Goal: Information Seeking & Learning: Learn about a topic

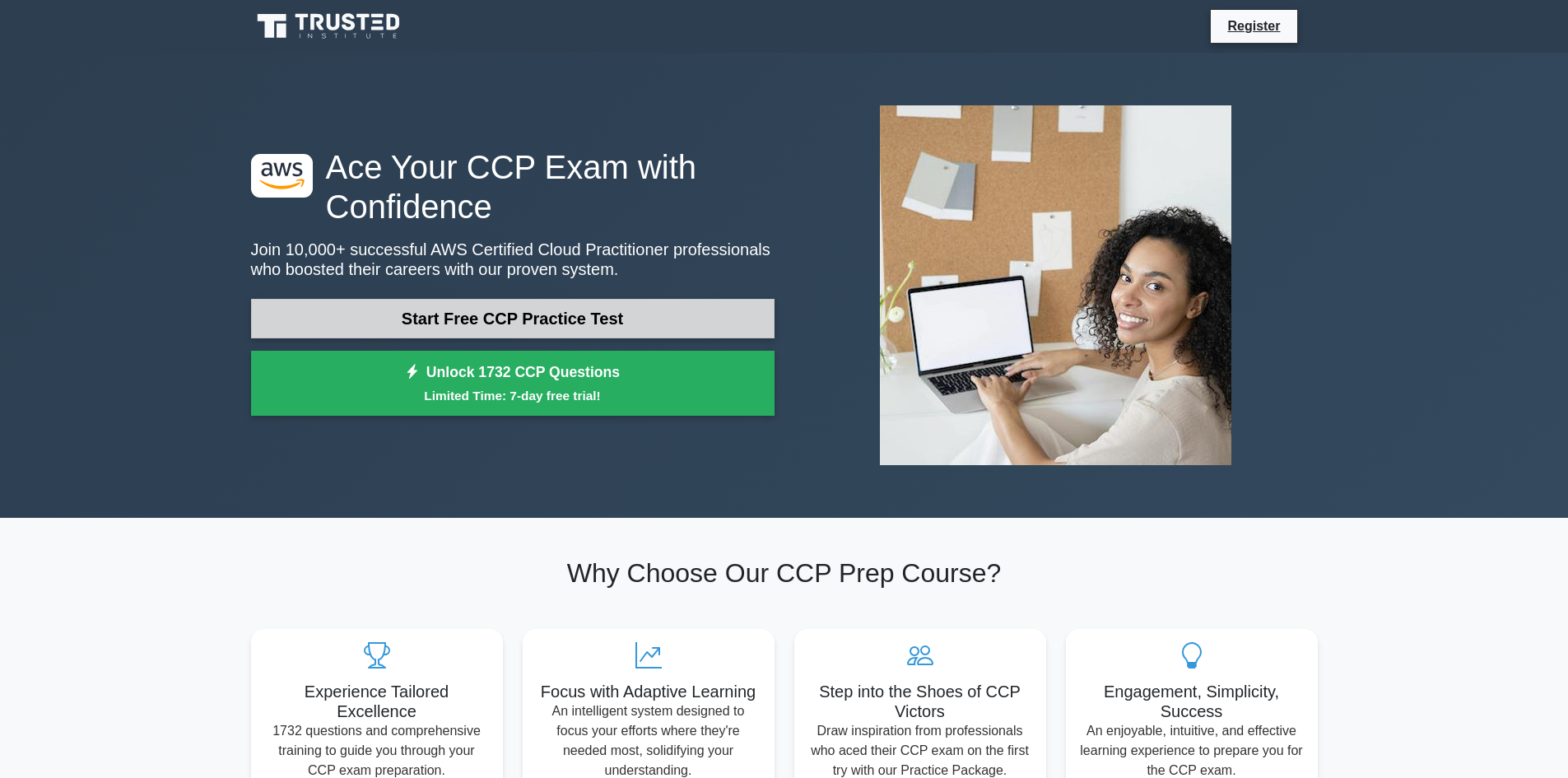
click at [429, 322] on link "Start Free CCP Practice Test" at bounding box center [512, 318] width 523 height 39
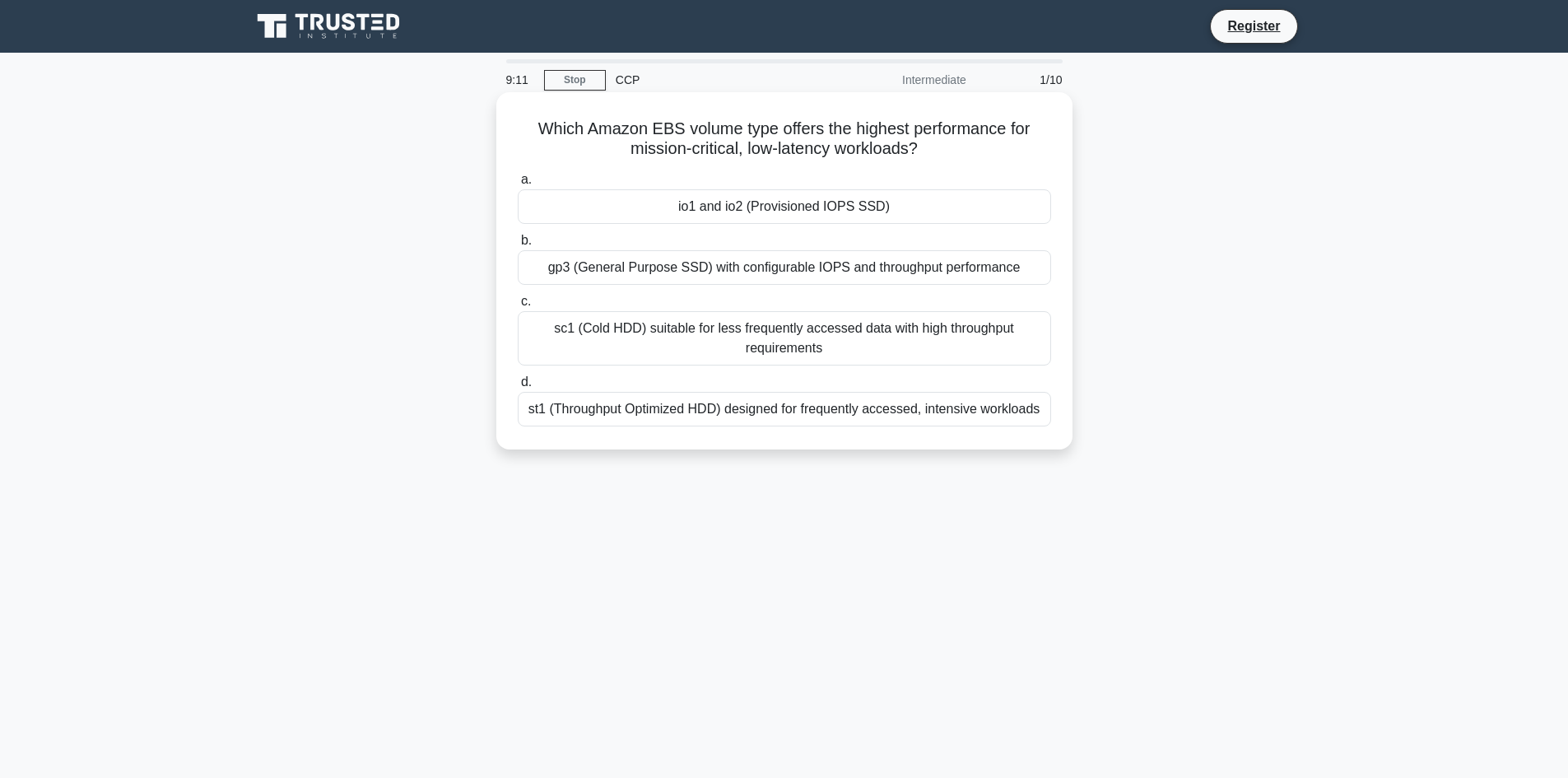
click at [753, 408] on div "st1 (Throughput Optimized HDD) designed for frequently accessed, intensive work…" at bounding box center [784, 408] width 534 height 35
click at [518, 388] on input "d. st1 (Throughput Optimized HDD) designed for frequently accessed, intensive w…" at bounding box center [518, 382] width 0 height 10
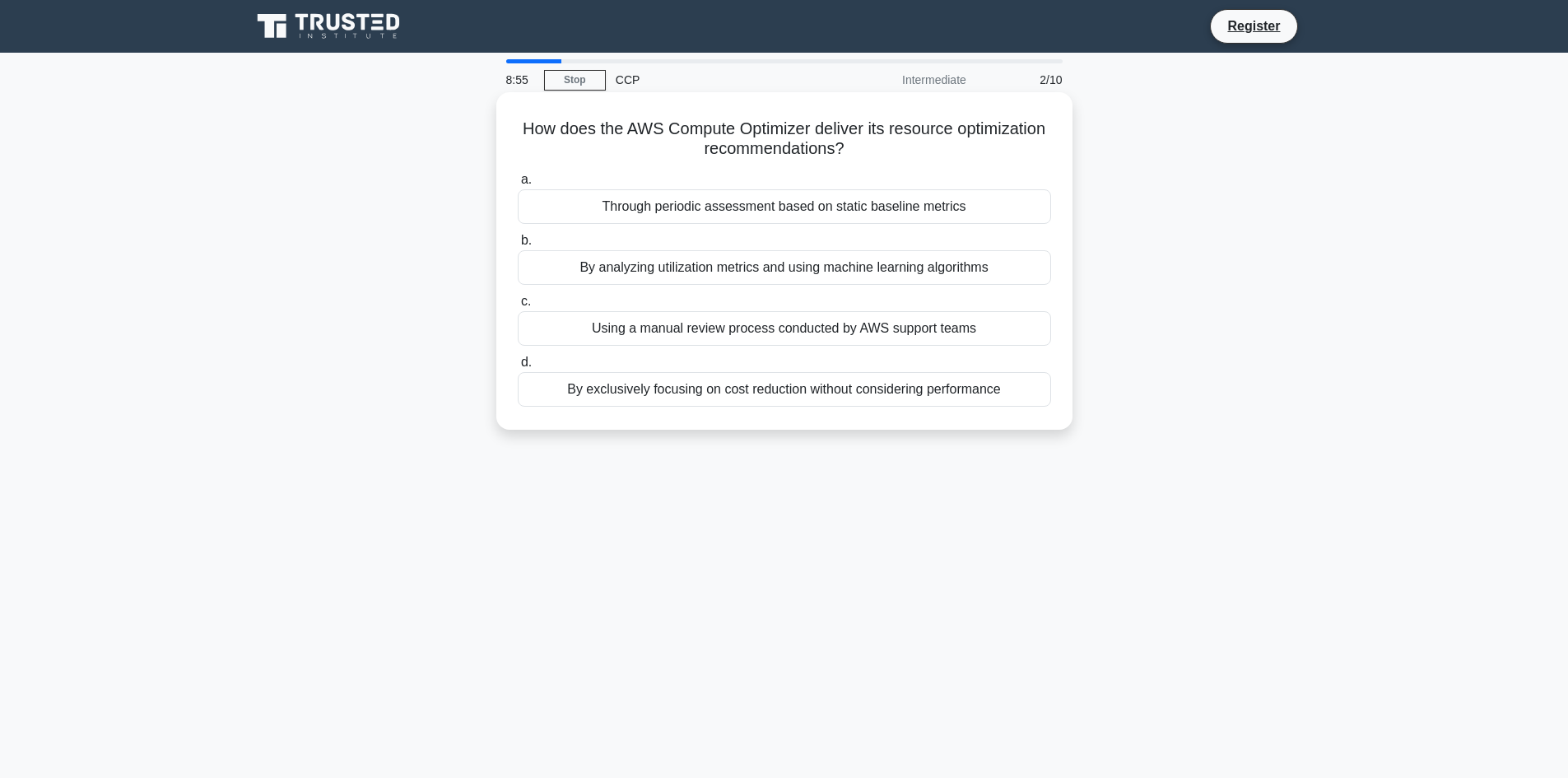
click at [660, 271] on div "By analyzing utilization metrics and using machine learning algorithms" at bounding box center [784, 267] width 534 height 35
click at [518, 246] on input "b. By analyzing utilization metrics and using machine learning algorithms" at bounding box center [518, 240] width 0 height 10
